Goal: Transaction & Acquisition: Book appointment/travel/reservation

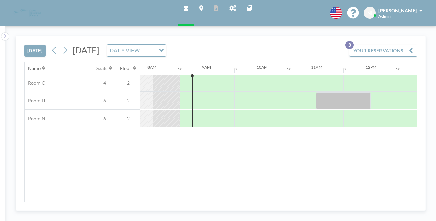
scroll to position [0, 436]
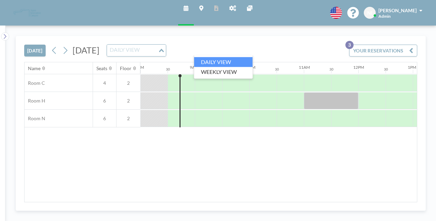
click at [166, 51] on div "Loading..." at bounding box center [162, 50] width 8 height 10
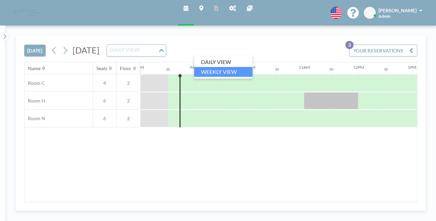
click at [224, 69] on li "WEEKLY VIEW" at bounding box center [223, 72] width 59 height 10
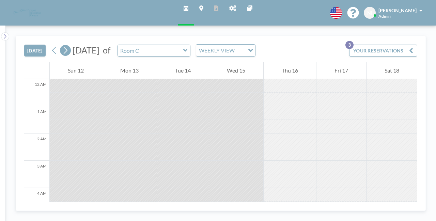
click at [68, 52] on icon at bounding box center [65, 50] width 6 height 10
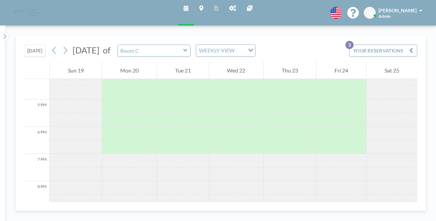
scroll to position [442, 0]
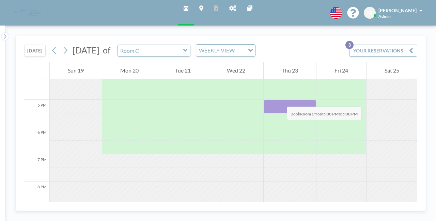
click at [280, 100] on div at bounding box center [289, 107] width 52 height 14
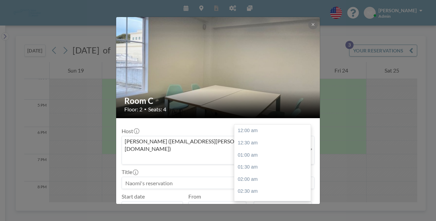
scroll to position [424, 0]
click at [259, 137] on div "06:00 pm" at bounding box center [274, 143] width 80 height 12
type input "06:00 pm"
click at [188, 177] on input at bounding box center [218, 183] width 192 height 12
type input "ふ"
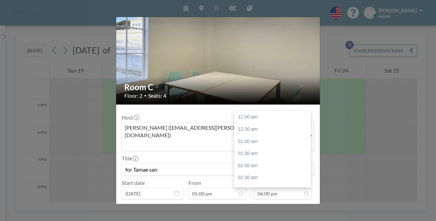
scroll to position [436, 0]
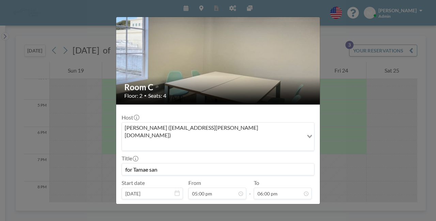
type input "for Tamae san"
click at [285, 204] on button "BOOK NOW" at bounding box center [297, 210] width 34 height 12
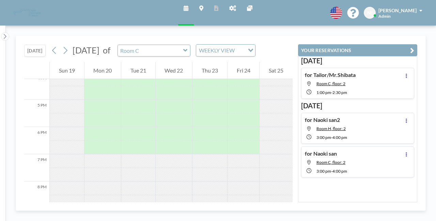
click at [35, 46] on button "[DATE]" at bounding box center [34, 51] width 21 height 12
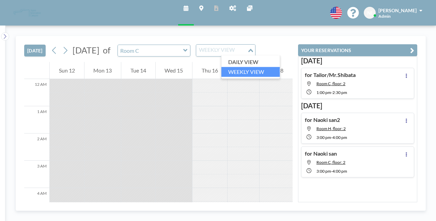
click at [247, 49] on div "WEEKLY VIEW" at bounding box center [221, 50] width 51 height 10
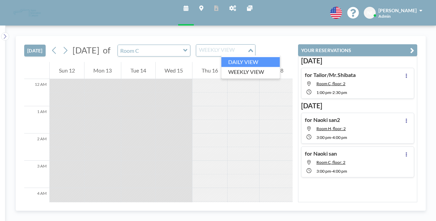
click at [246, 60] on li "DAILY VIEW" at bounding box center [250, 62] width 59 height 10
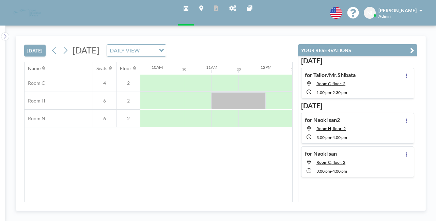
scroll to position [0, 510]
